Goal: Find specific page/section: Find specific page/section

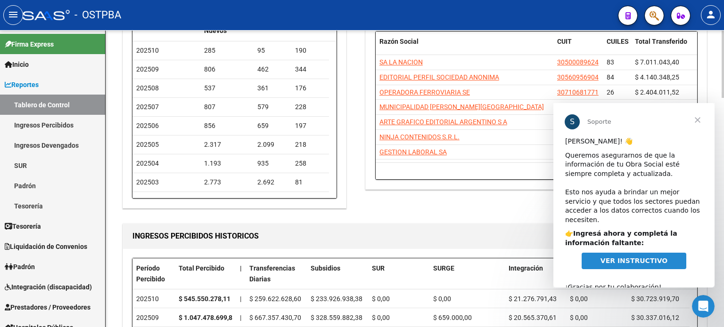
scroll to position [94, 0]
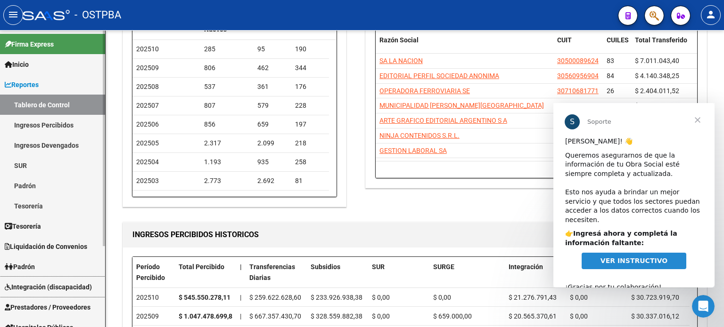
click at [55, 284] on span "Integración (discapacidad)" at bounding box center [48, 287] width 87 height 10
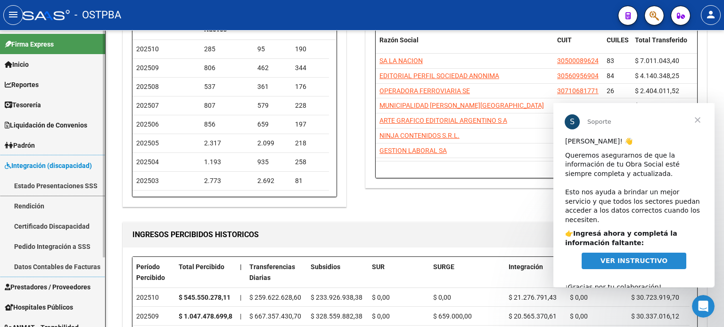
click at [40, 183] on link "Estado Presentaciones SSS" at bounding box center [52, 186] width 105 height 20
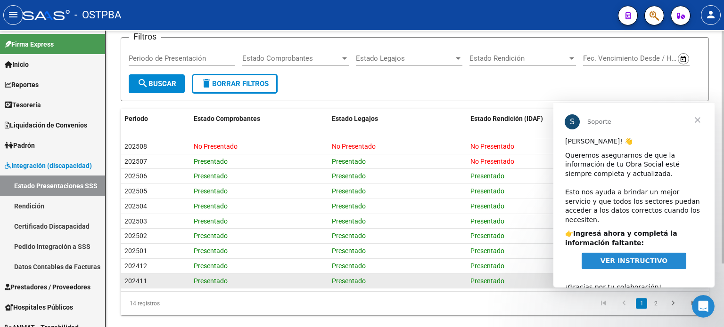
scroll to position [81, 0]
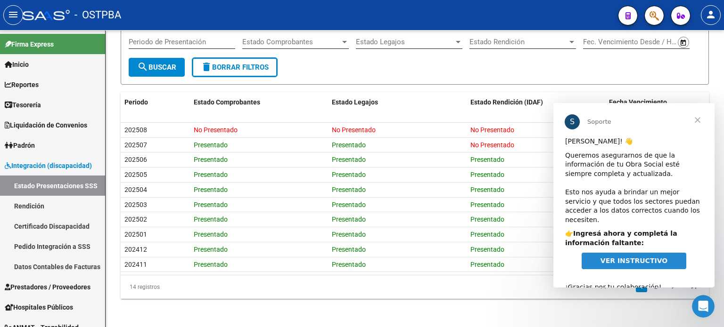
click at [699, 118] on span "Cerrar" at bounding box center [697, 120] width 34 height 34
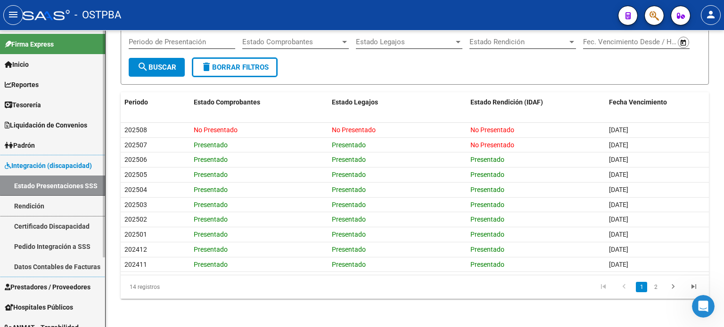
click at [34, 203] on link "Rendición" at bounding box center [52, 206] width 105 height 20
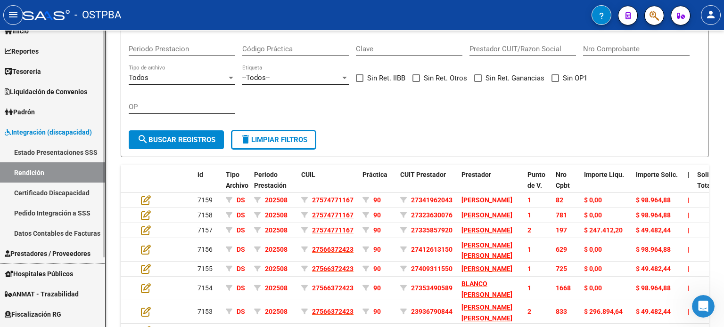
scroll to position [47, 0]
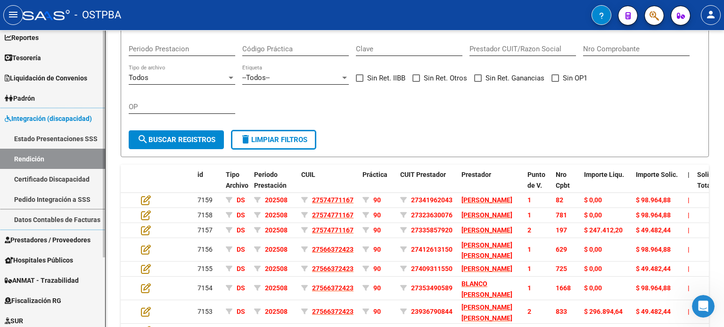
click at [36, 218] on link "Datos Contables de Facturas" at bounding box center [52, 220] width 105 height 20
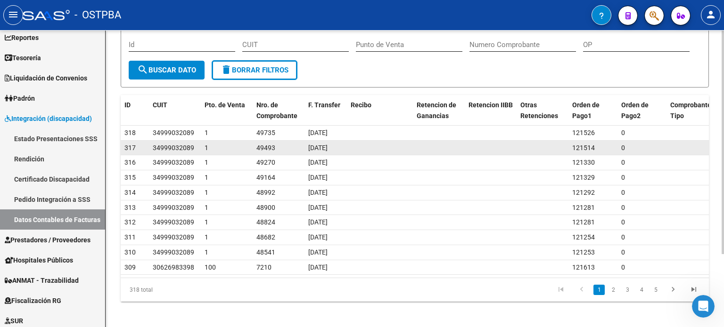
scroll to position [97, 0]
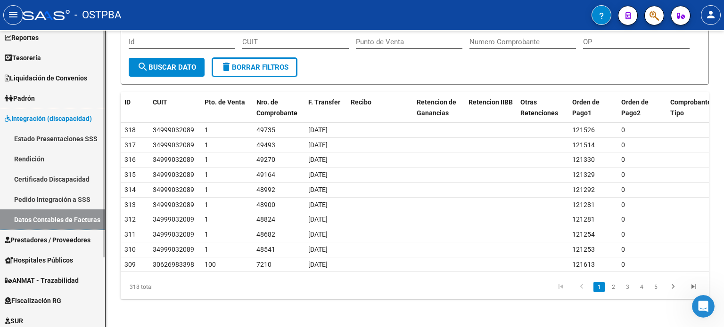
click at [33, 118] on span "Integración (discapacidad)" at bounding box center [48, 119] width 87 height 10
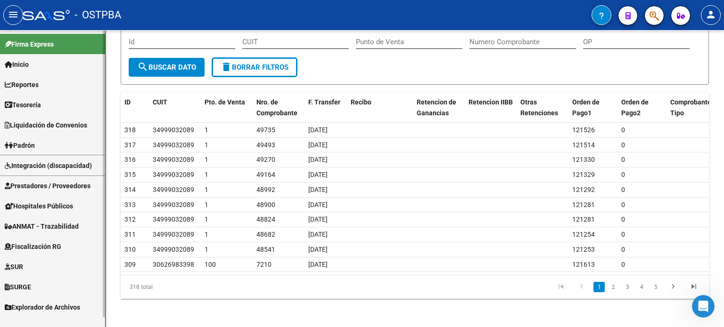
scroll to position [0, 0]
click at [53, 161] on span "Integración (discapacidad)" at bounding box center [48, 166] width 87 height 10
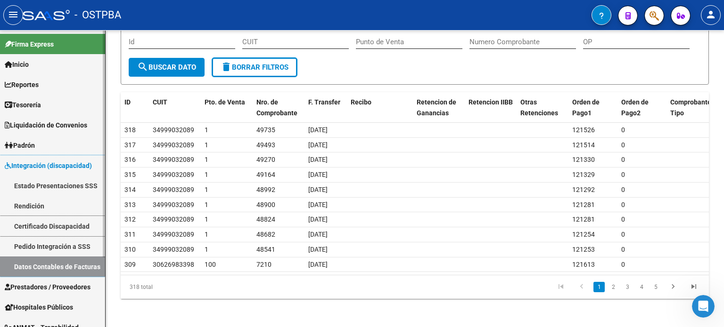
click at [45, 228] on link "Certificado Discapacidad" at bounding box center [52, 226] width 105 height 20
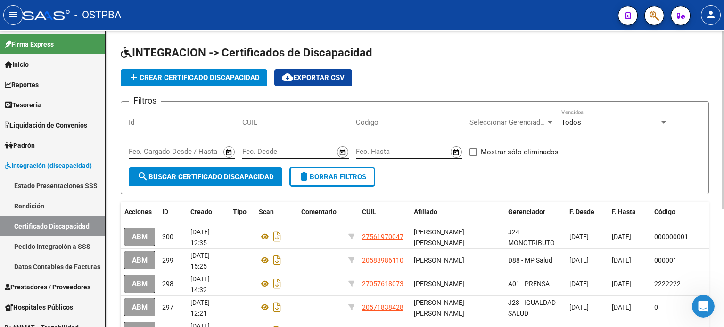
click at [212, 119] on input "Id" at bounding box center [182, 122] width 106 height 8
click at [196, 120] on input "Id" at bounding box center [182, 122] width 106 height 8
click at [49, 244] on link "Pedido Integración a SSS" at bounding box center [52, 246] width 105 height 20
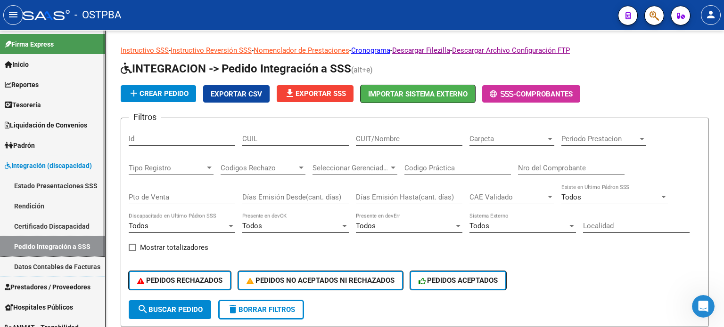
click at [49, 244] on link "Pedido Integración a SSS" at bounding box center [52, 246] width 105 height 20
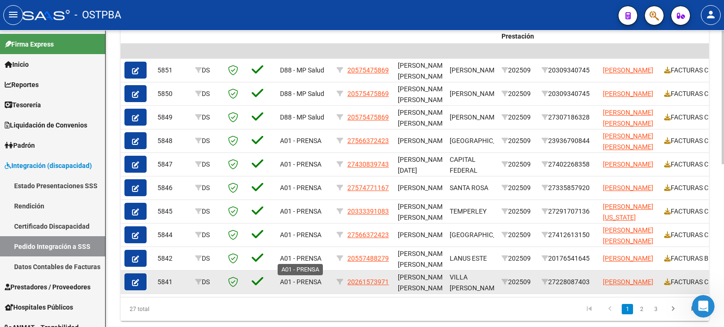
scroll to position [360, 0]
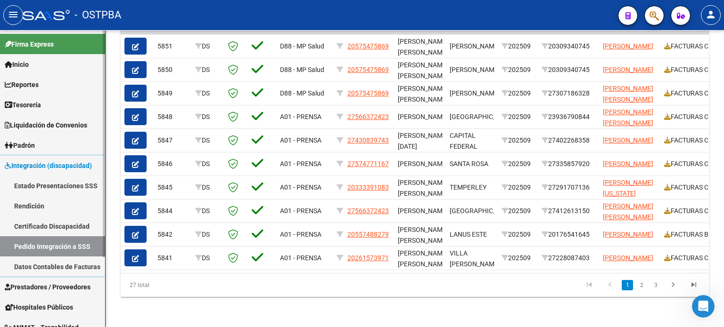
click at [47, 165] on span "Integración (discapacidad)" at bounding box center [48, 166] width 87 height 10
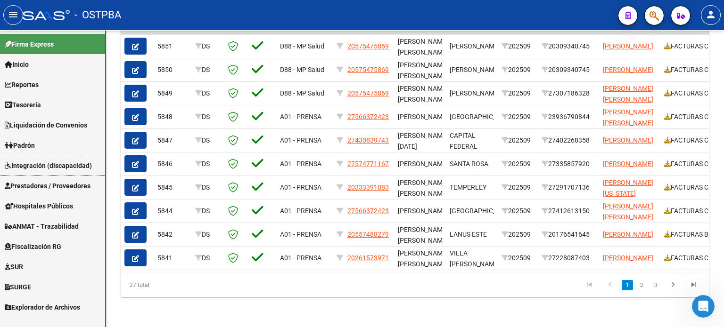
click at [42, 164] on span "Integración (discapacidad)" at bounding box center [48, 166] width 87 height 10
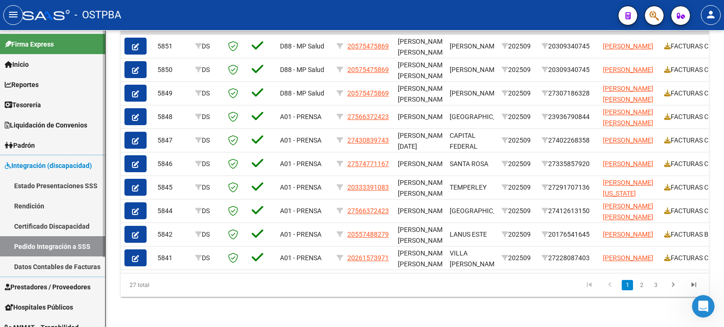
click at [59, 164] on span "Integración (discapacidad)" at bounding box center [48, 166] width 87 height 10
